Goal: Information Seeking & Learning: Learn about a topic

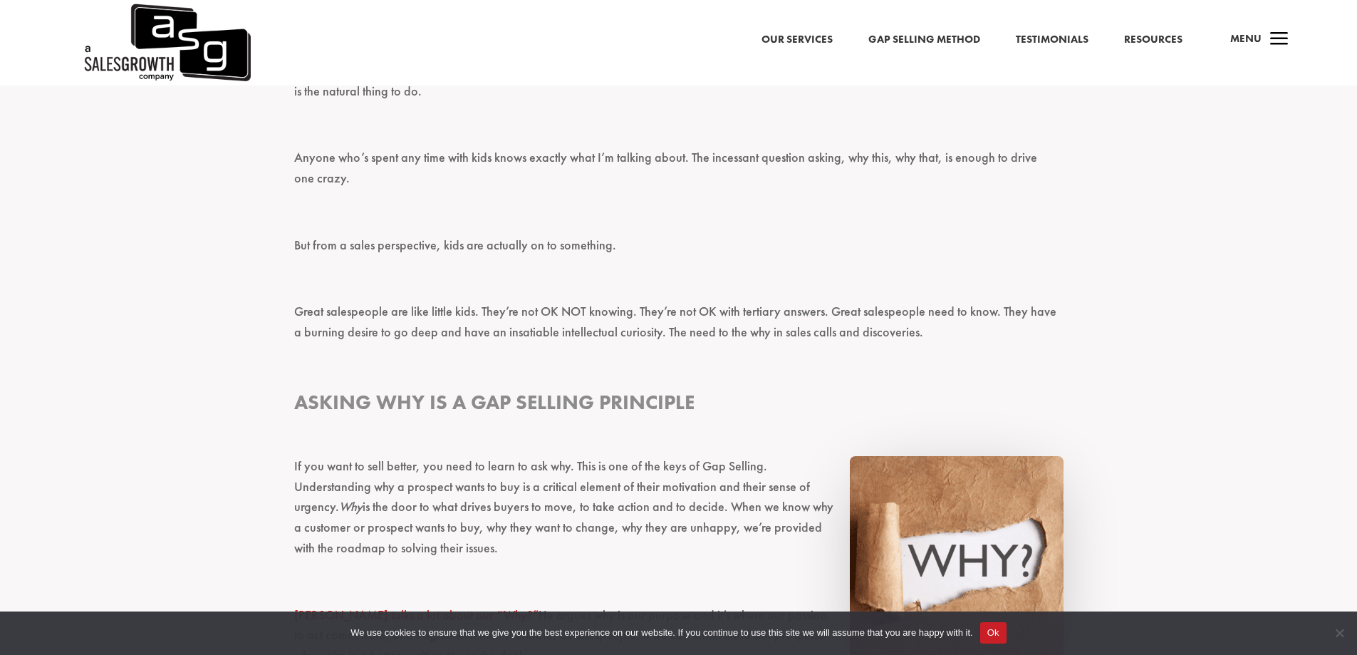
scroll to position [855, 0]
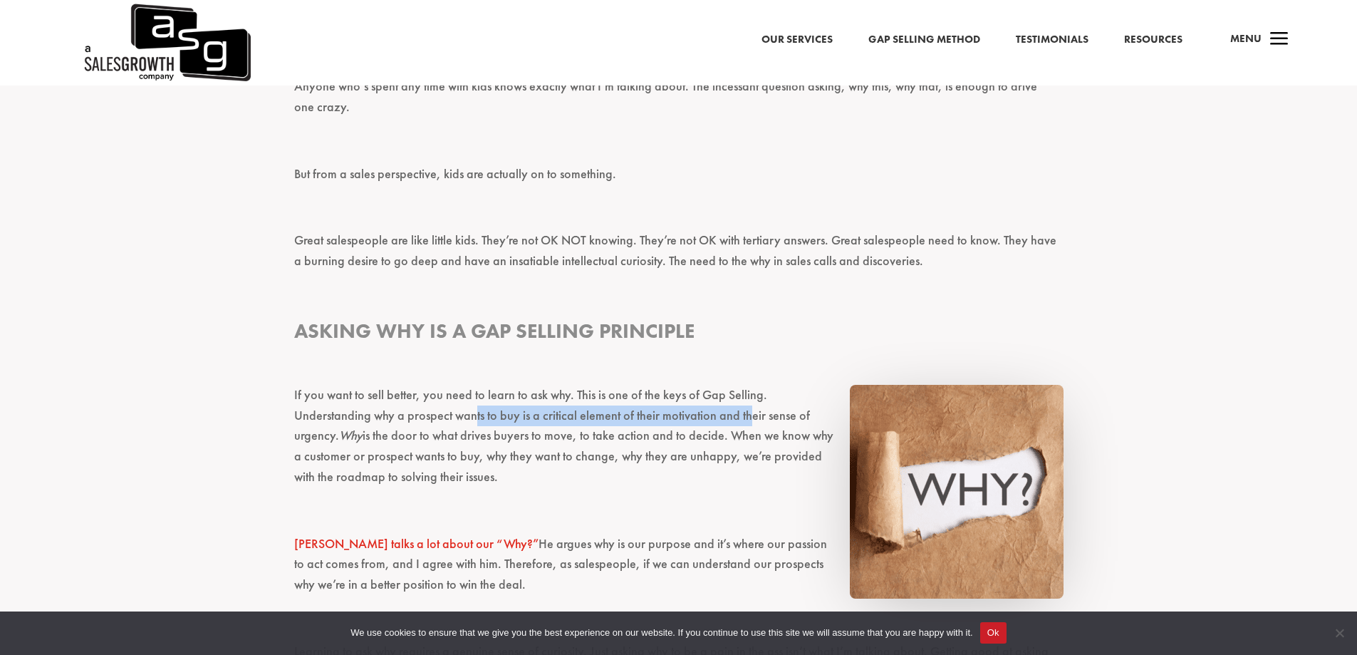
drag, startPoint x: 473, startPoint y: 417, endPoint x: 745, endPoint y: 423, distance: 272.2
click at [745, 423] on p "If you want to sell better, you need to learn to ask why. This is one of the ke…" at bounding box center [678, 442] width 769 height 115
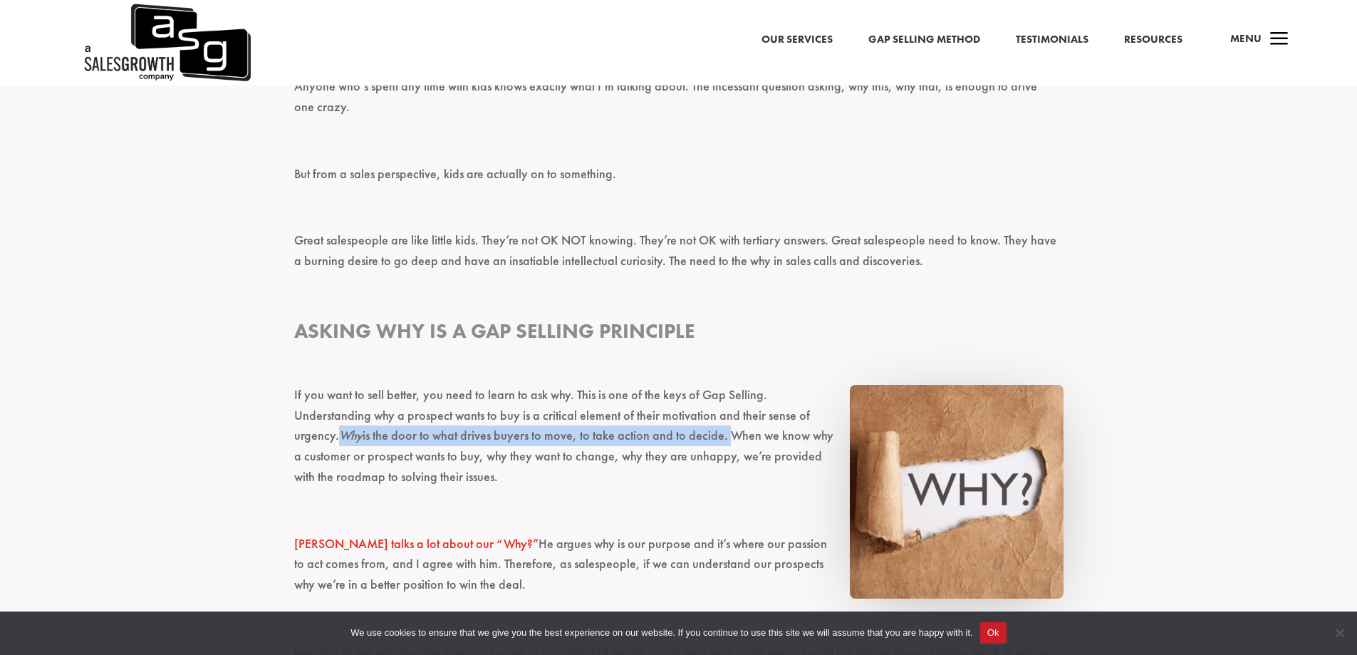
drag, startPoint x: 340, startPoint y: 438, endPoint x: 726, endPoint y: 439, distance: 385.3
click at [726, 439] on p "If you want to sell better, you need to learn to ask why. This is one of the ke…" at bounding box center [678, 442] width 769 height 115
copy p "Why is the door to what drives buyers to move, to take action and to decide."
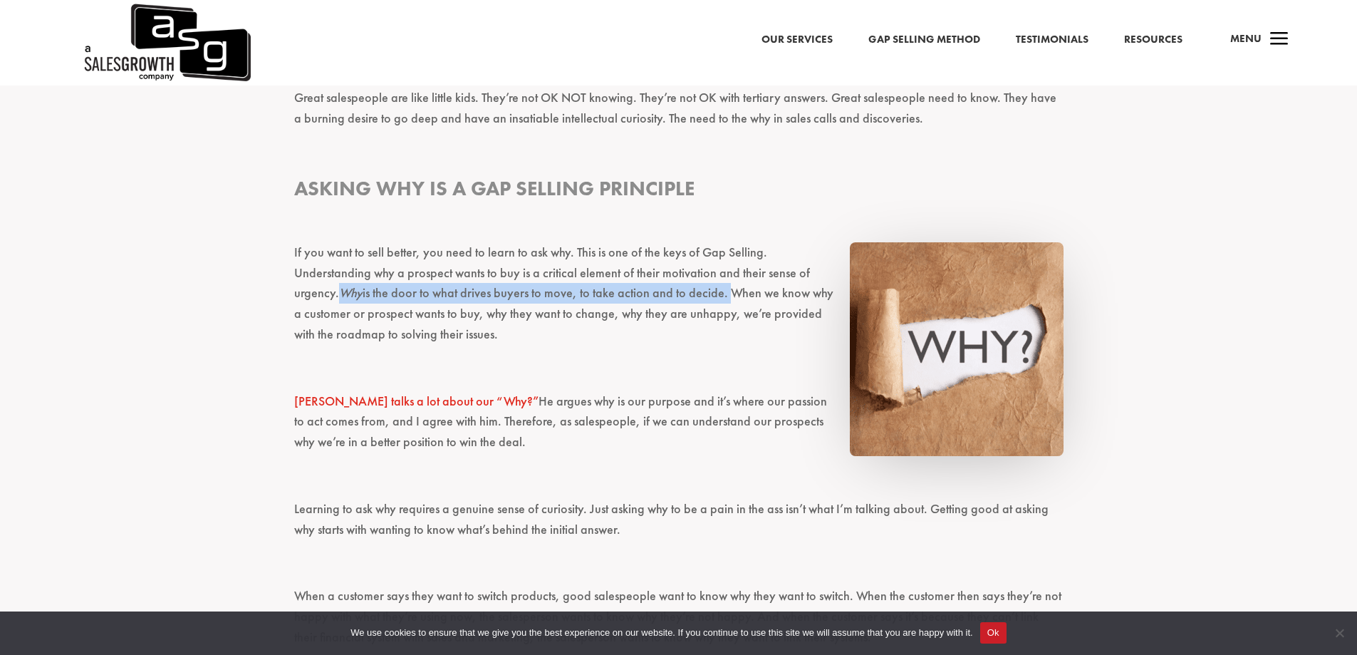
scroll to position [1068, 0]
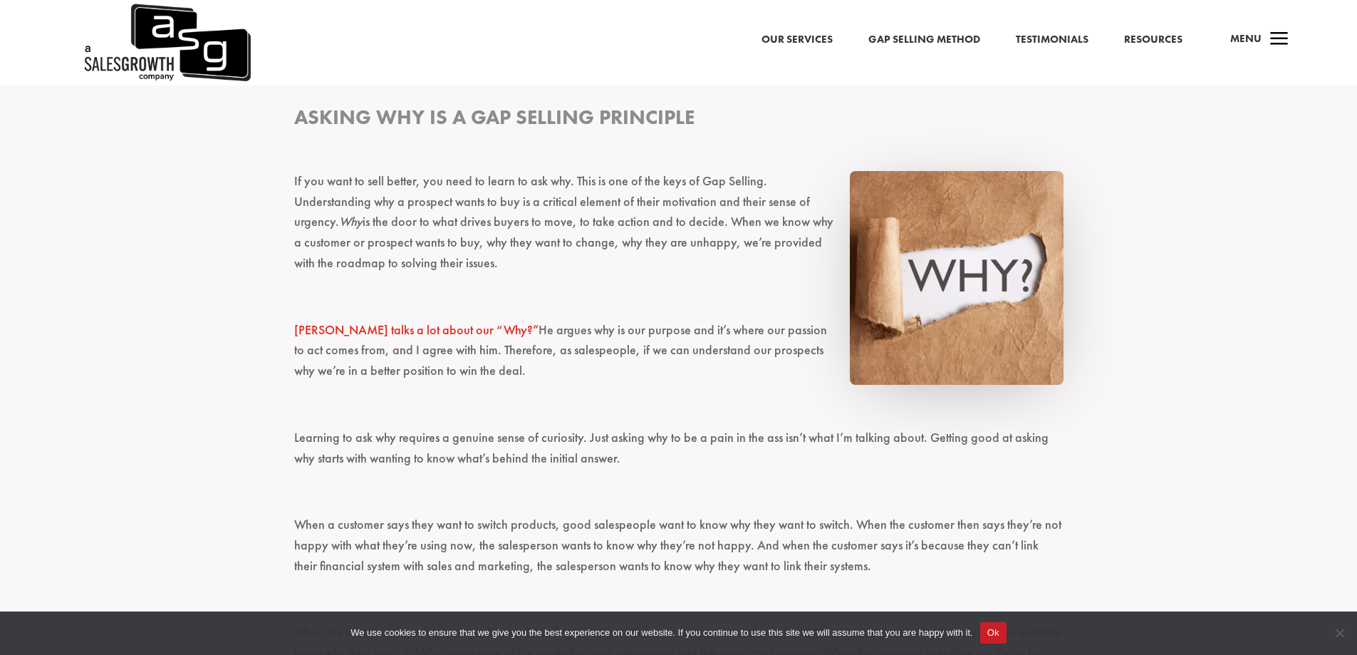
click at [559, 271] on p "If you want to sell better, you need to learn to ask why. This is one of the ke…" at bounding box center [678, 228] width 769 height 115
click at [556, 267] on p "If you want to sell better, you need to learn to ask why. This is one of the ke…" at bounding box center [678, 228] width 769 height 115
click at [557, 269] on p "If you want to sell better, you need to learn to ask why. This is one of the ke…" at bounding box center [678, 228] width 769 height 115
click at [555, 264] on p "If you want to sell better, you need to learn to ask why. This is one of the ke…" at bounding box center [678, 228] width 769 height 115
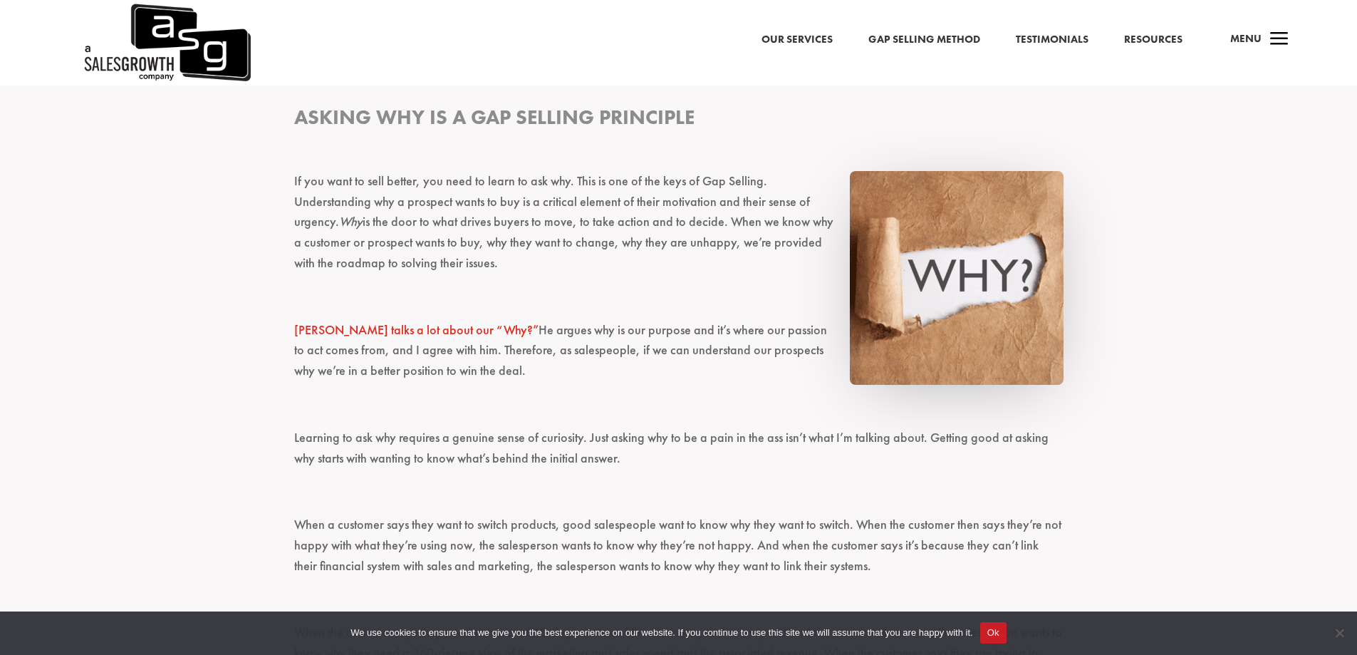
scroll to position [1140, 0]
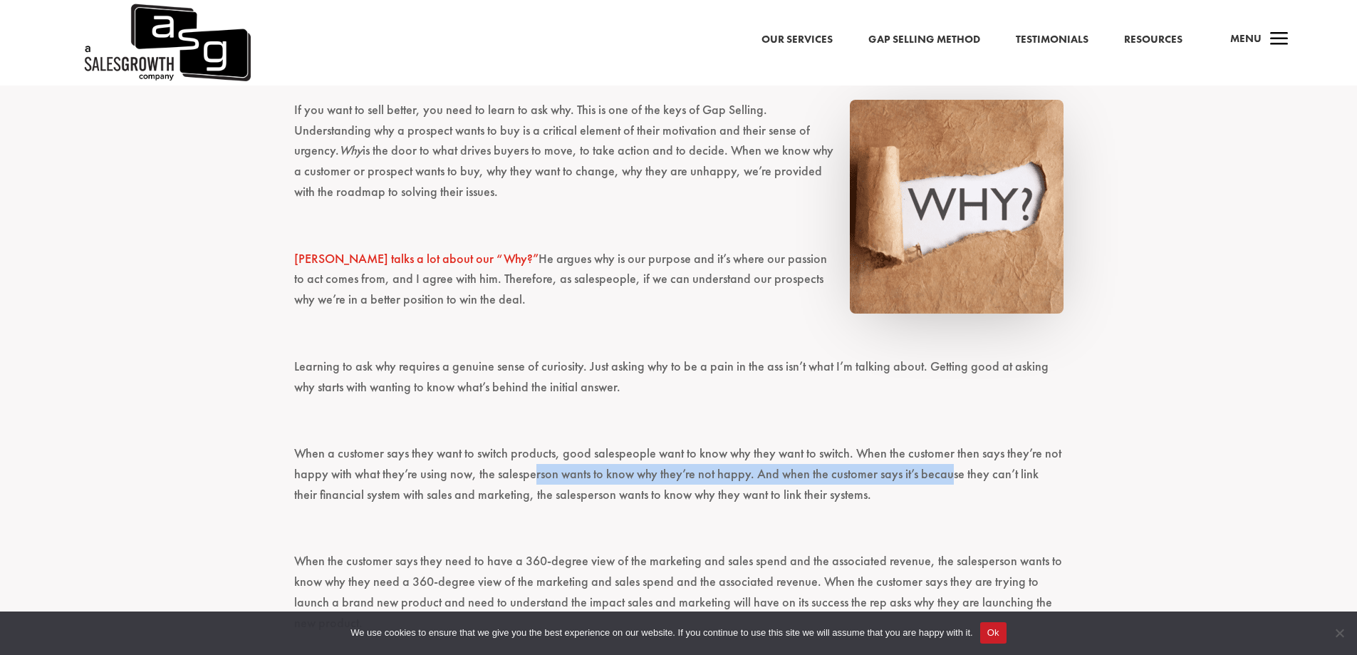
drag, startPoint x: 531, startPoint y: 477, endPoint x: 945, endPoint y: 481, distance: 413.9
click at [945, 481] on p "When a customer says they want to switch products, good salespeople want to kno…" at bounding box center [678, 480] width 769 height 74
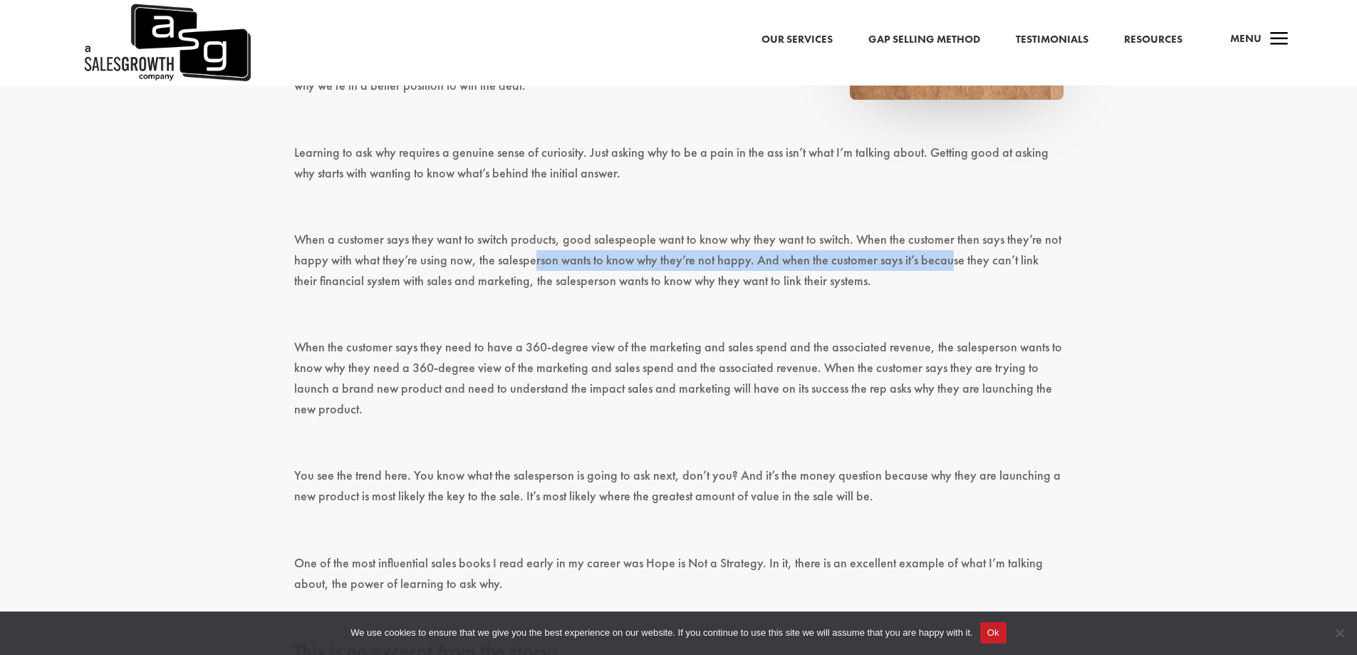
scroll to position [1211, 0]
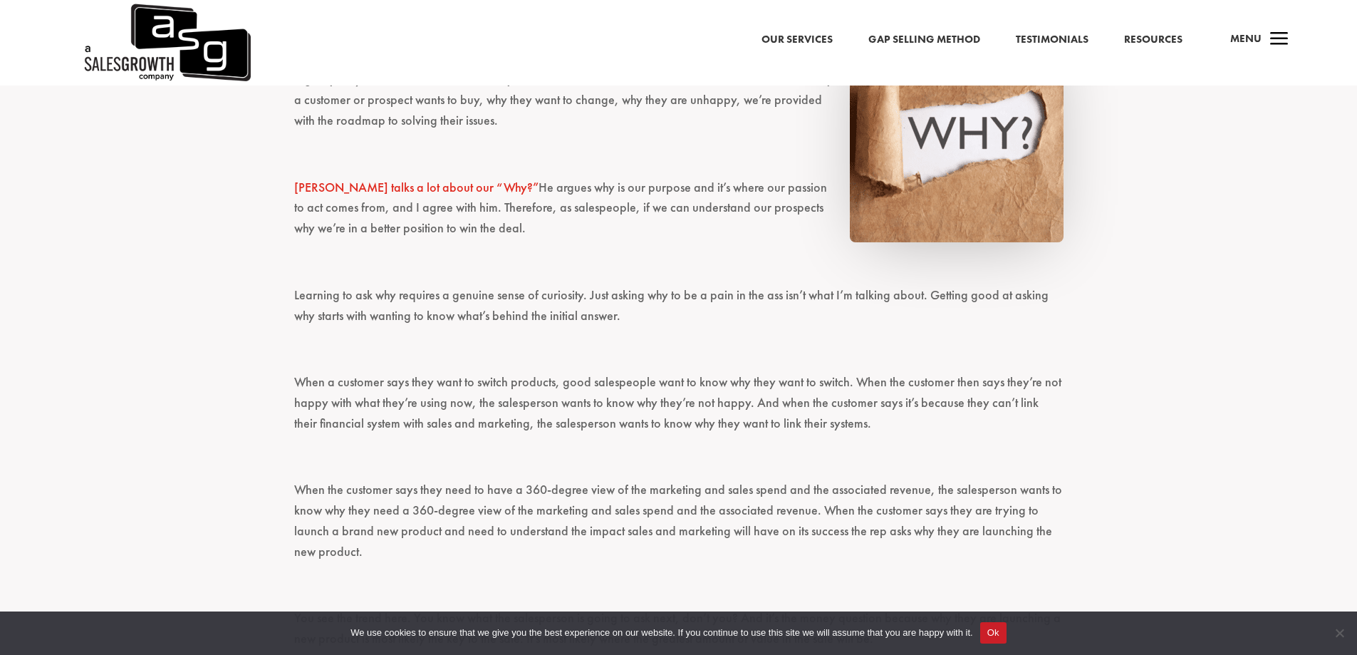
drag, startPoint x: 244, startPoint y: 477, endPoint x: 206, endPoint y: 438, distance: 54.4
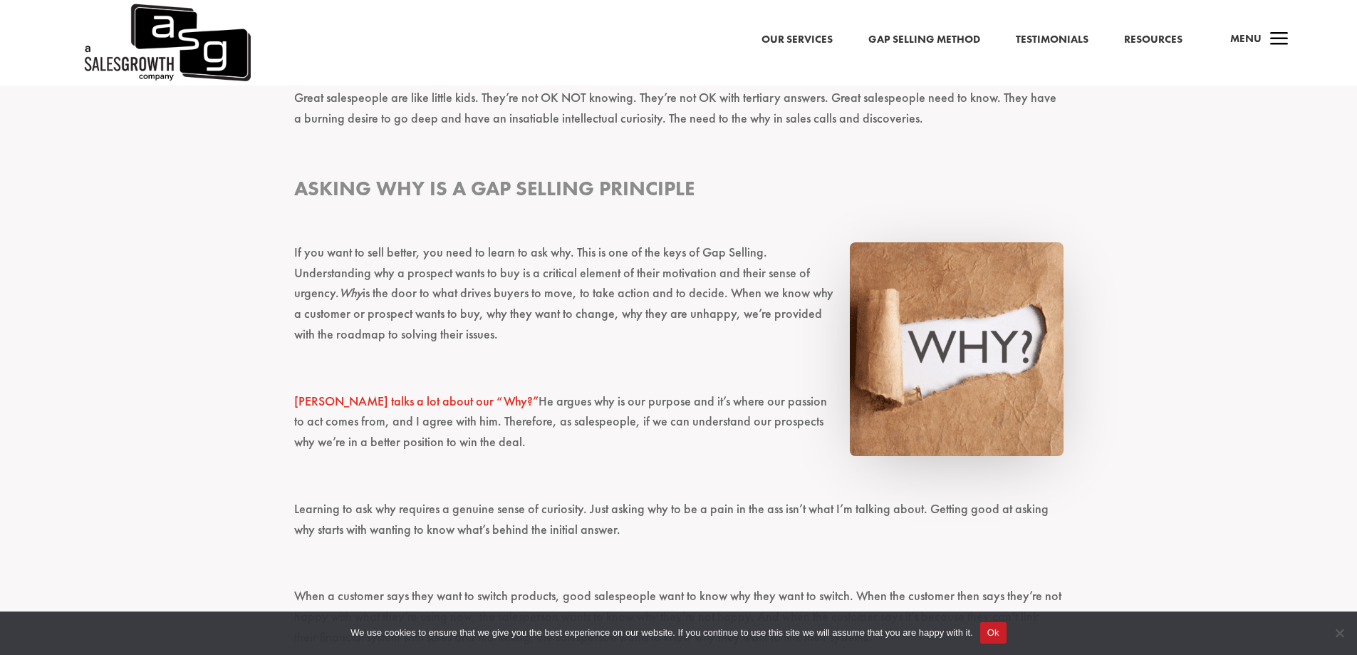
scroll to position [926, 0]
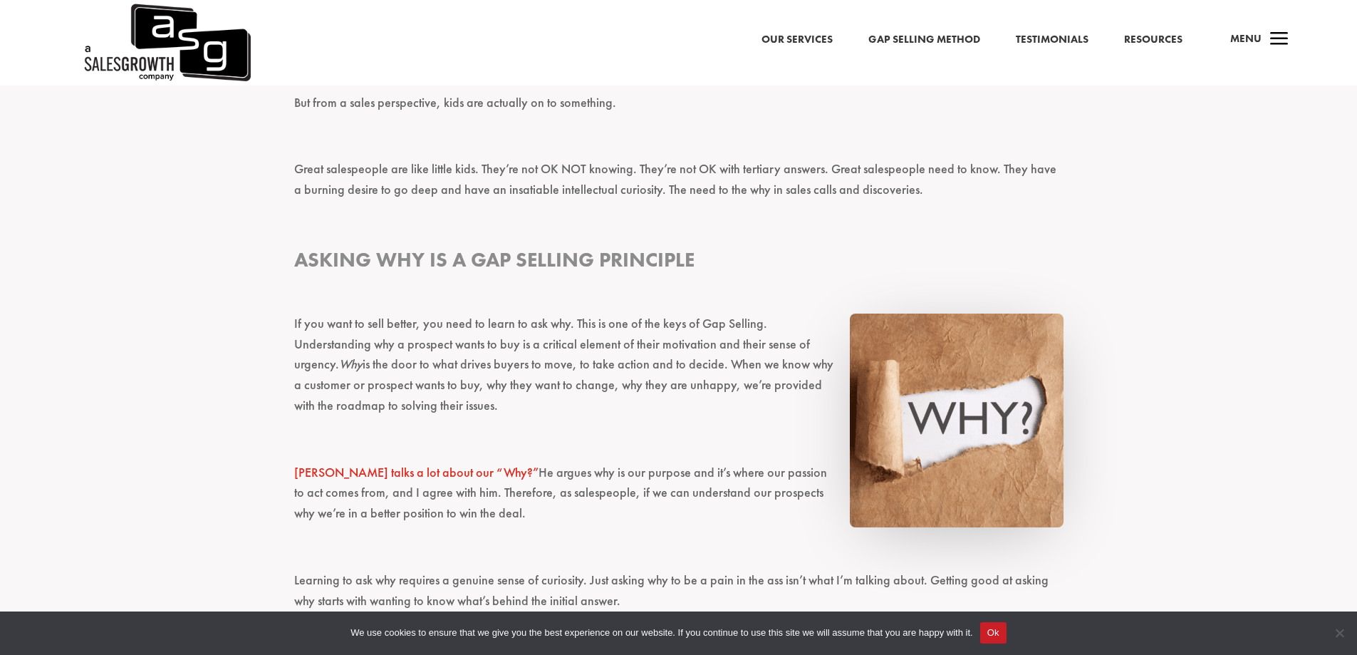
click at [497, 427] on p "If you want to sell better, you need to learn to ask why. This is one of the ke…" at bounding box center [678, 370] width 769 height 115
click at [506, 414] on p "If you want to sell better, you need to learn to ask why. This is one of the ke…" at bounding box center [678, 370] width 769 height 115
click at [583, 422] on p "If you want to sell better, you need to learn to ask why. This is one of the ke…" at bounding box center [678, 370] width 769 height 115
click at [489, 441] on p at bounding box center [678, 445] width 769 height 33
click at [599, 411] on p "If you want to sell better, you need to learn to ask why. This is one of the ke…" at bounding box center [678, 370] width 769 height 115
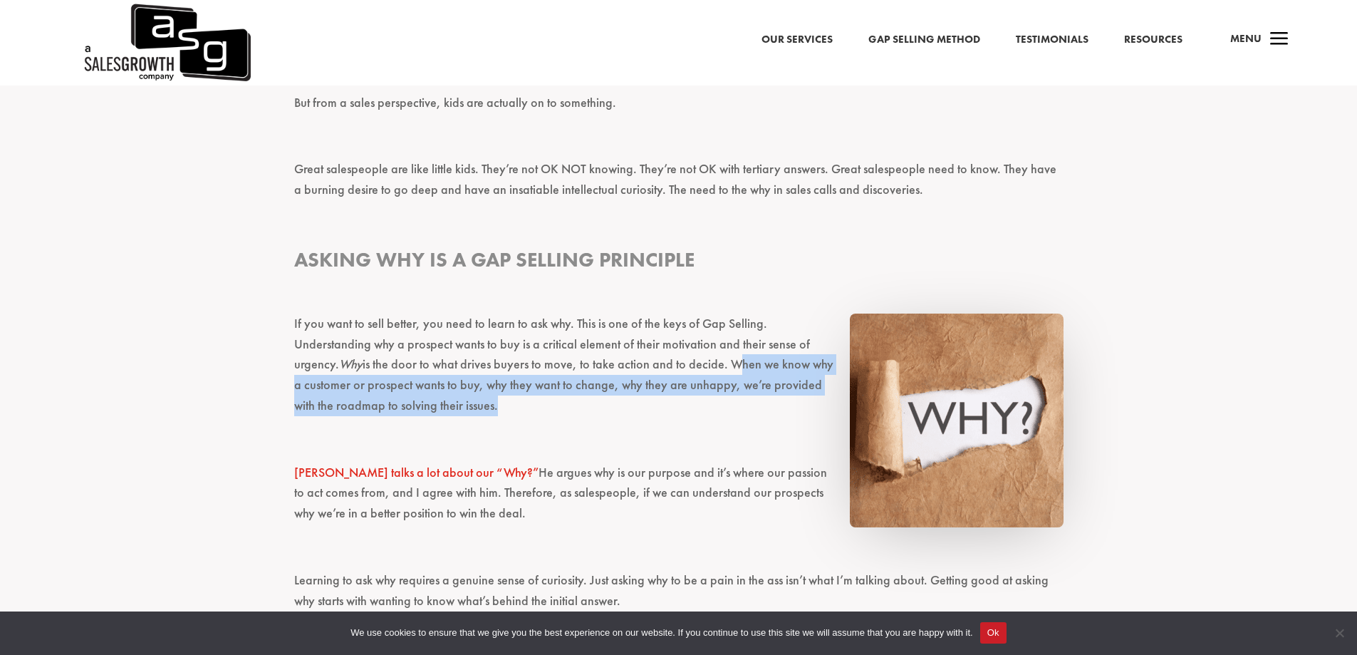
drag, startPoint x: 467, startPoint y: 405, endPoint x: 738, endPoint y: 371, distance: 272.7
click at [735, 367] on p "If you want to sell better, you need to learn to ask why. This is one of the ke…" at bounding box center [678, 370] width 769 height 115
copy p "When we know why a customer or prospect wants to buy, why they want to change, …"
